Goal: Task Accomplishment & Management: Manage account settings

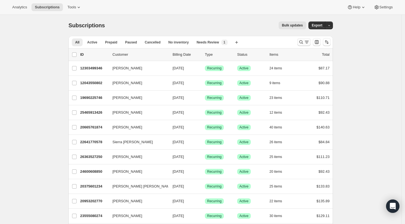
click at [302, 42] on icon "Search and filter results" at bounding box center [301, 42] width 6 height 6
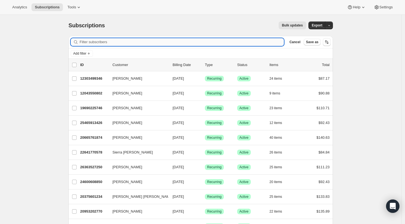
paste input "[PERSON_NAME]"
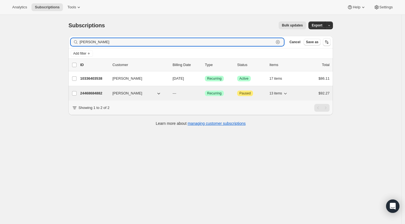
type input "[PERSON_NAME]"
click at [92, 92] on p "24468684882" at bounding box center [94, 93] width 28 height 6
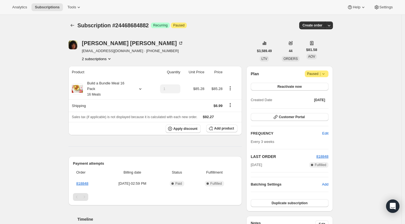
click at [101, 58] on button "2 subscriptions" at bounding box center [97, 59] width 30 height 6
click at [99, 68] on span "10336403538" at bounding box center [91, 69] width 22 height 4
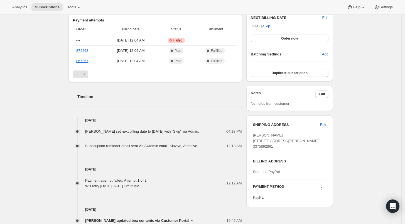
scroll to position [185, 0]
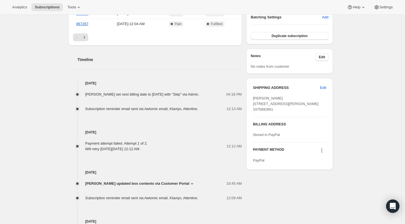
click at [322, 153] on icon at bounding box center [322, 150] width 6 height 6
